Goal: Information Seeking & Learning: Learn about a topic

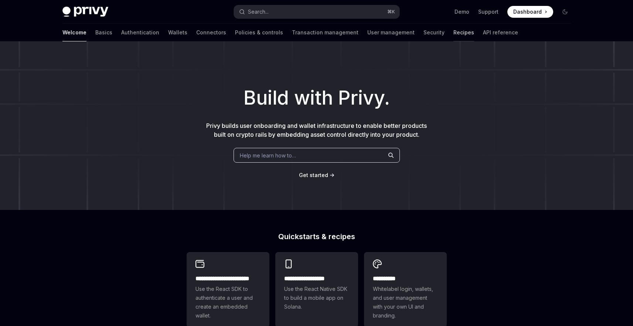
click at [454, 33] on link "Recipes" at bounding box center [464, 33] width 21 height 18
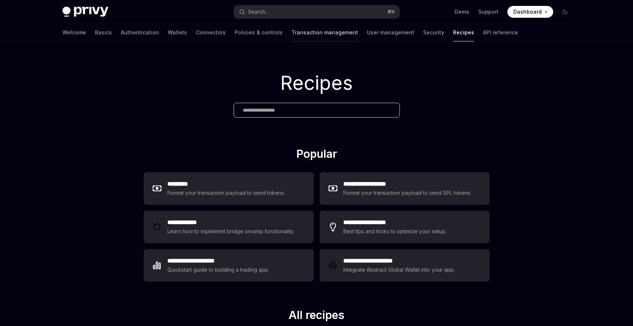
click at [292, 38] on link "Transaction management" at bounding box center [325, 33] width 67 height 18
type textarea "*"
